Goal: Find specific page/section: Find specific page/section

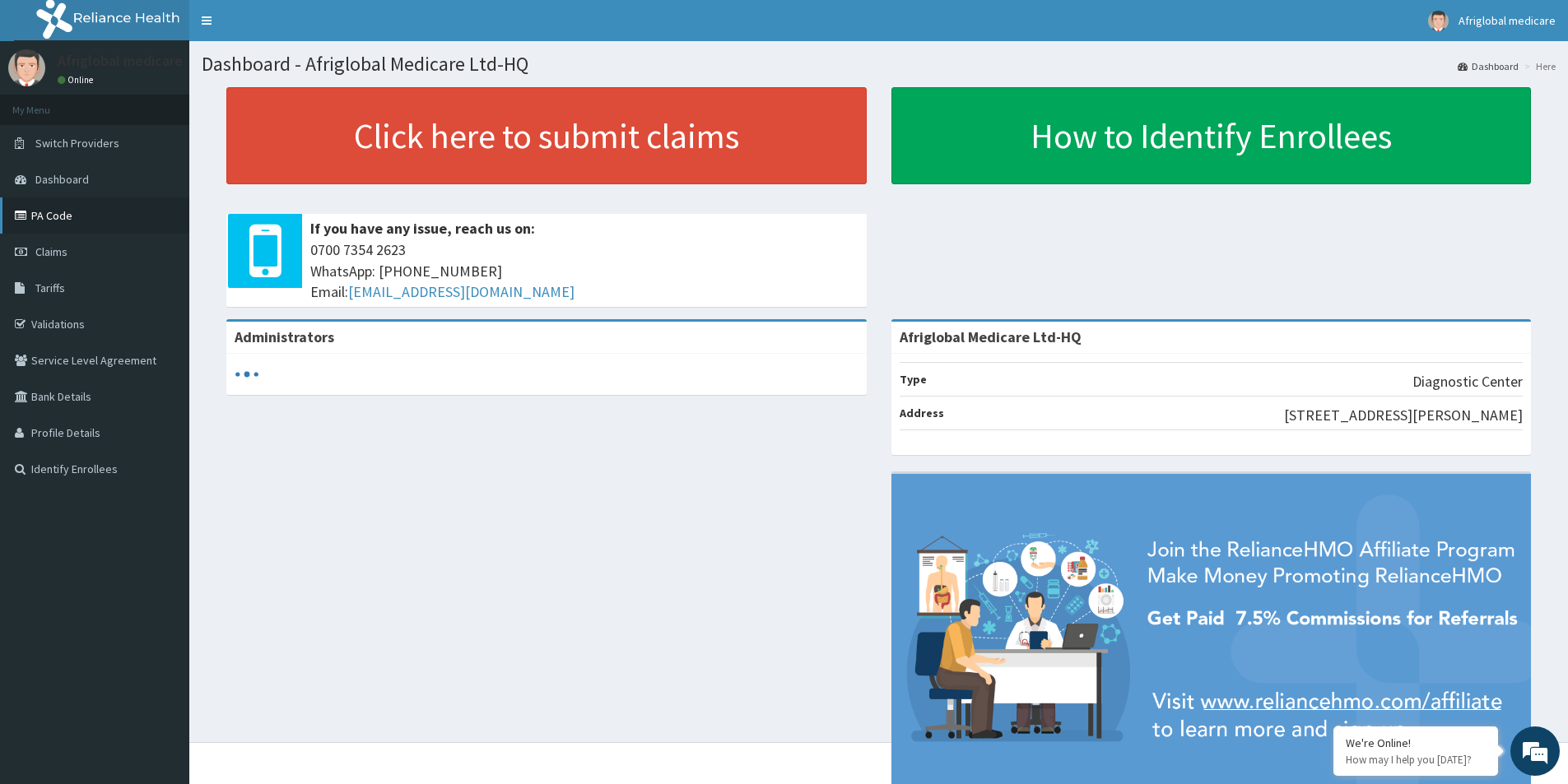
click at [98, 213] on link "PA Code" at bounding box center [94, 215] width 189 height 36
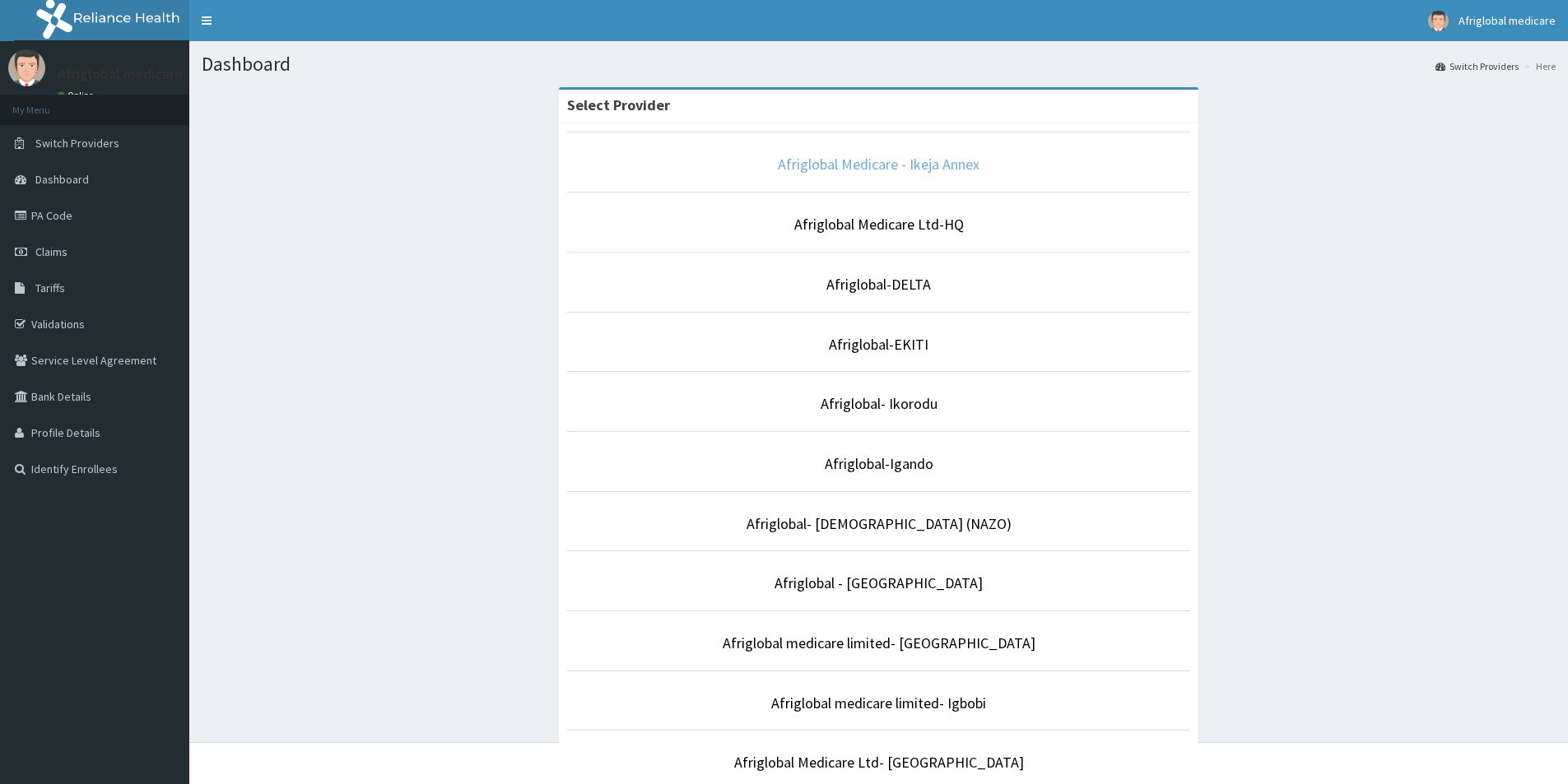
click at [862, 160] on link "Afriglobal Medicare - Ikeja Annex" at bounding box center [878, 164] width 201 height 19
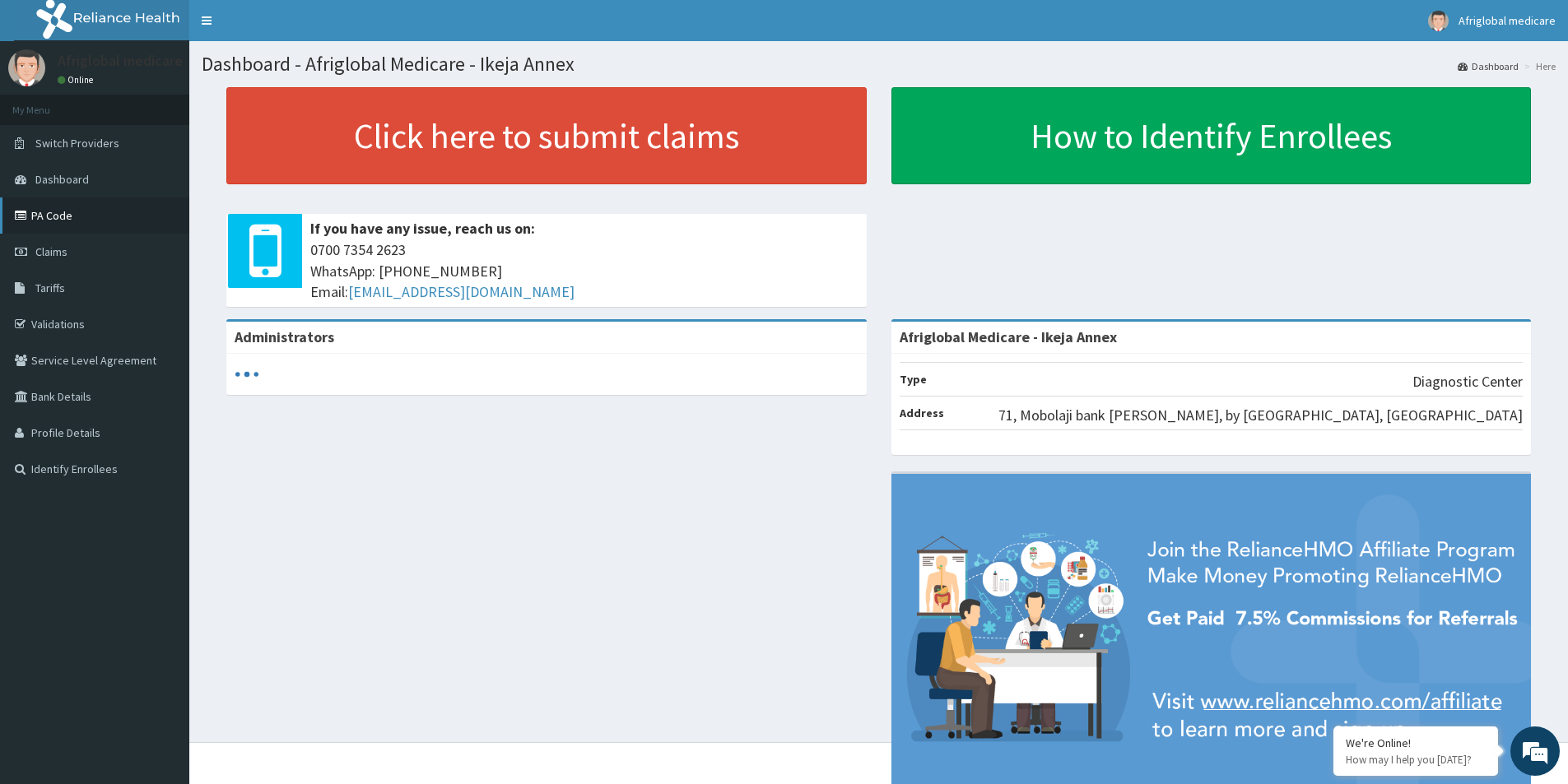
click at [59, 206] on link "PA Code" at bounding box center [94, 215] width 189 height 36
